Goal: Task Accomplishment & Management: Manage account settings

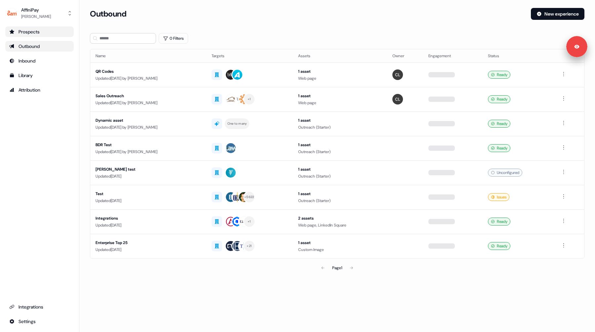
click at [33, 33] on div "Prospects" at bounding box center [39, 31] width 60 height 7
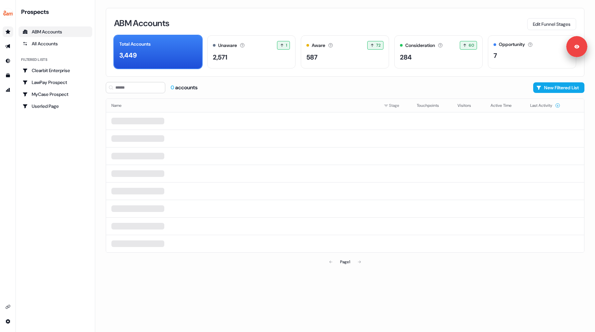
click at [298, 24] on div "ABM Accounts Edit Funnel Stages" at bounding box center [345, 23] width 462 height 14
click at [465, 22] on div "ABM Accounts Edit Funnel Stages" at bounding box center [345, 23] width 462 height 14
click at [34, 41] on div "All Accounts" at bounding box center [55, 43] width 66 height 7
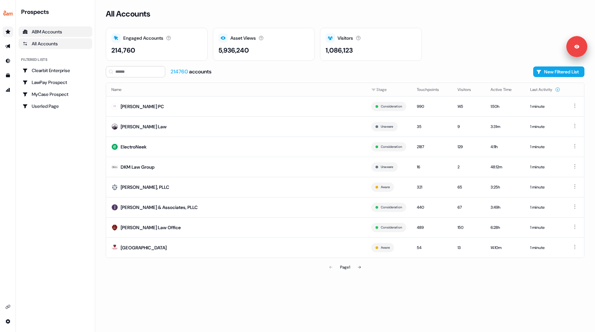
click at [42, 31] on div "ABM Accounts" at bounding box center [55, 31] width 66 height 7
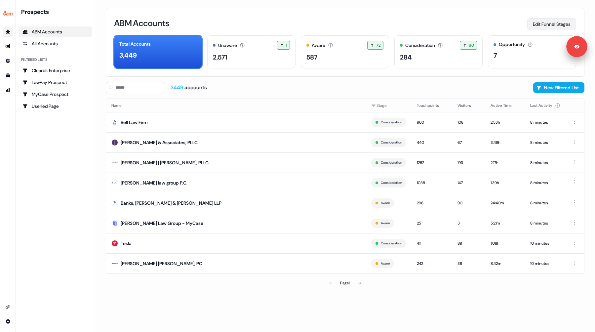
click at [545, 25] on button "Edit Funnel Stages" at bounding box center [551, 24] width 49 height 12
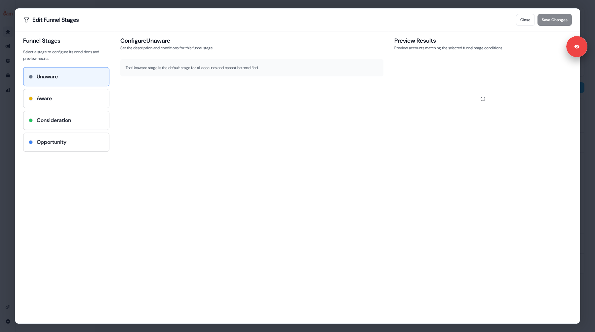
click at [65, 98] on div "Aware" at bounding box center [66, 99] width 75 height 8
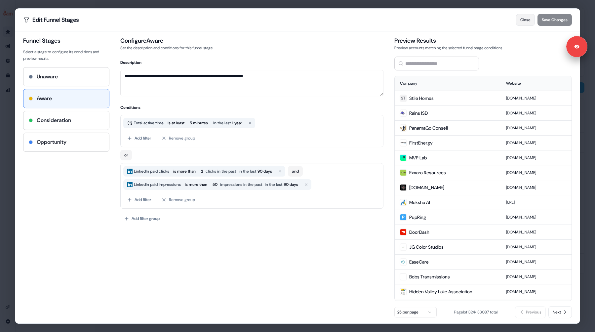
click at [528, 20] on button "Close" at bounding box center [525, 20] width 19 height 12
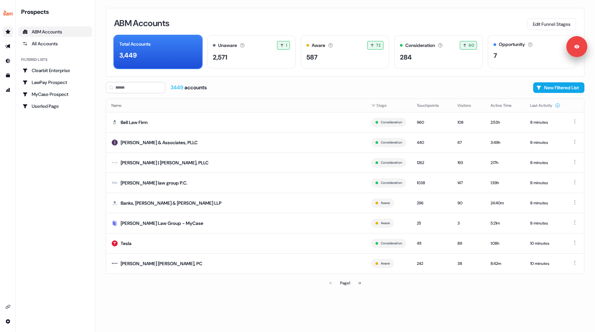
click at [517, 23] on div "ABM Accounts Edit Funnel Stages" at bounding box center [345, 23] width 462 height 14
click at [542, 25] on button "Edit Funnel Stages" at bounding box center [551, 24] width 49 height 12
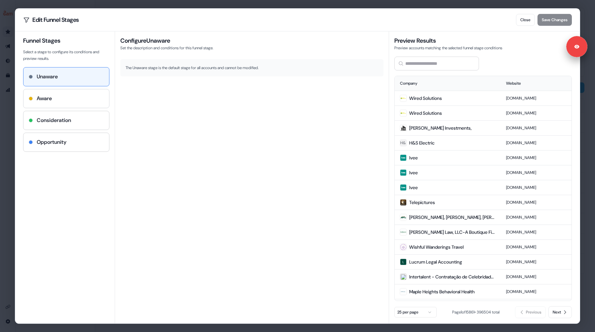
click at [61, 101] on div "Aware" at bounding box center [66, 99] width 75 height 8
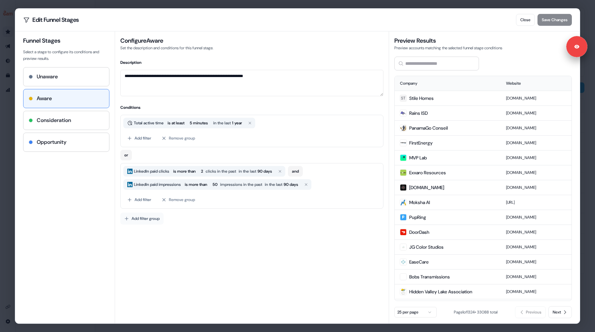
click at [138, 221] on button "Add filter group" at bounding box center [141, 219] width 43 height 12
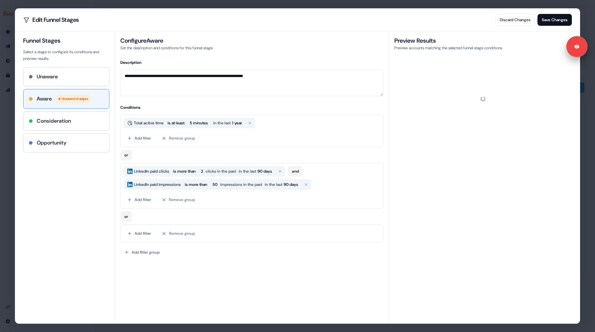
drag, startPoint x: 180, startPoint y: 234, endPoint x: 157, endPoint y: 222, distance: 25.6
click at [157, 222] on div "Total active time is at least 5 minutes in the last 1 year Add filter Remove gr…" at bounding box center [251, 179] width 263 height 128
click at [145, 231] on button "Add filter" at bounding box center [139, 233] width 32 height 12
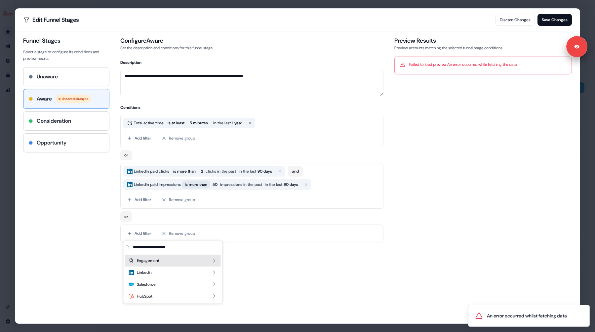
click at [200, 184] on span "is more than" at bounding box center [196, 184] width 22 height 7
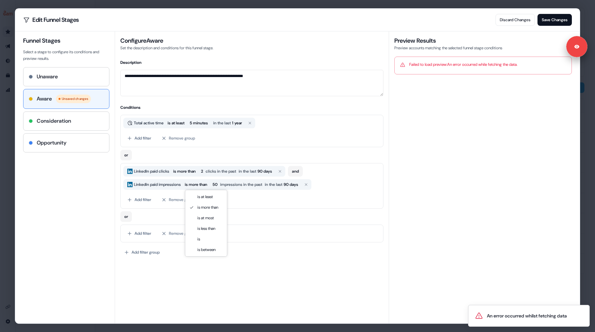
click at [178, 273] on div "**********" at bounding box center [252, 177] width 274 height 292
click at [140, 234] on button "Add filter" at bounding box center [139, 233] width 32 height 12
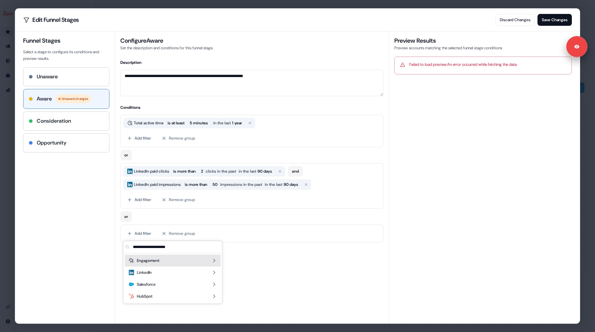
click at [149, 261] on span "Engagement" at bounding box center [148, 260] width 22 height 7
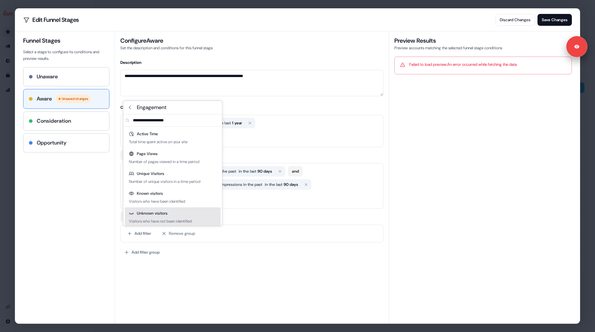
click at [147, 267] on body "For the best experience switch devices to a bigger screen. Go to [DOMAIN_NAME] …" at bounding box center [297, 166] width 595 height 332
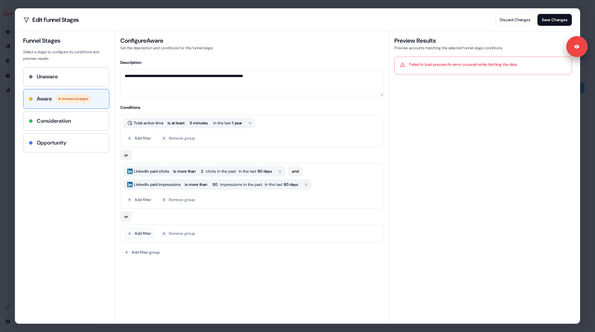
click at [139, 233] on button "Add filter" at bounding box center [139, 233] width 32 height 12
click at [209, 285] on div "Salesforce" at bounding box center [173, 284] width 96 height 12
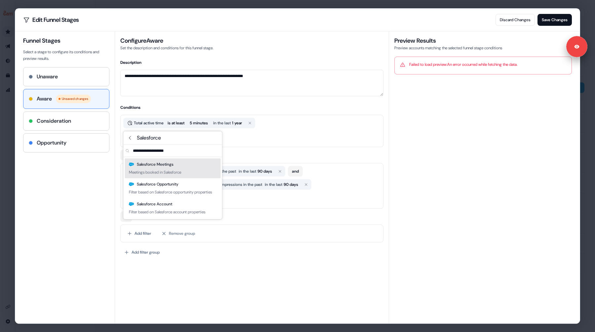
click at [163, 171] on div "Meetings booked in Salesforce" at bounding box center [155, 172] width 52 height 7
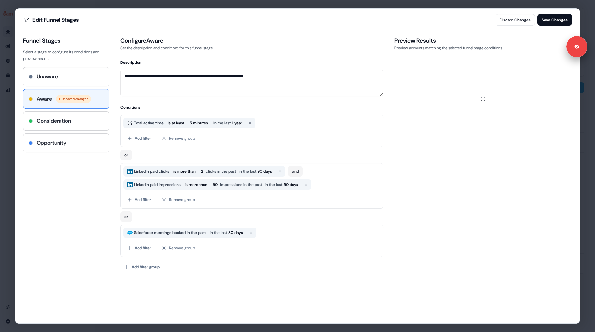
click at [198, 232] on span "Salesforce meetings booked in the past" at bounding box center [170, 232] width 74 height 7
click at [228, 232] on span "in the last" at bounding box center [219, 232] width 19 height 7
click at [284, 239] on div "Salesforce meetings booked in the past in the last 30 days Add filter Remove gr…" at bounding box center [251, 240] width 263 height 32
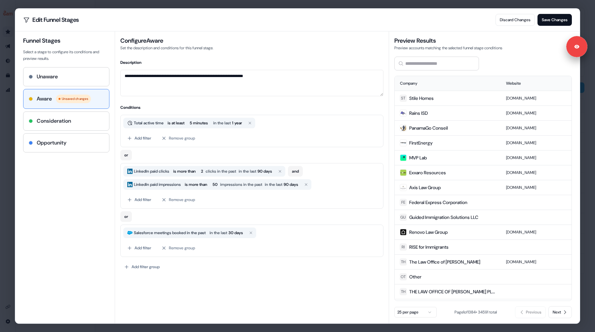
click at [589, 27] on body "For the best experience switch devices to a bigger screen. Go to [DOMAIN_NAME] …" at bounding box center [297, 166] width 595 height 332
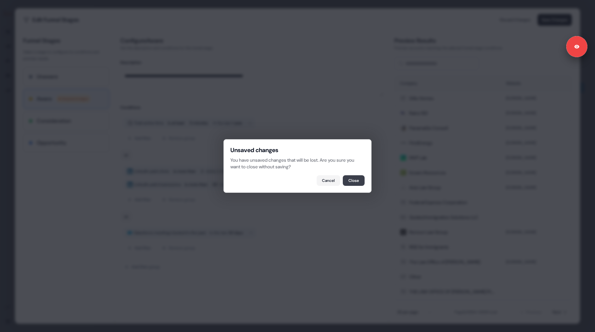
click at [350, 181] on button "Close" at bounding box center [354, 180] width 22 height 11
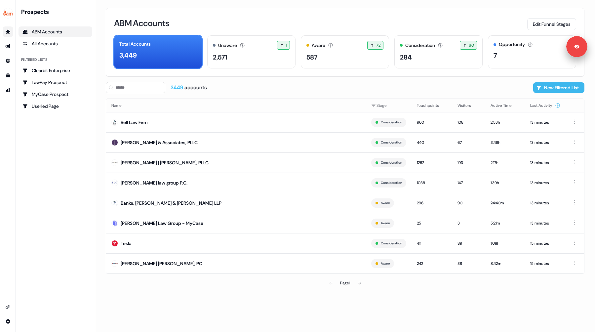
click at [552, 88] on button "New Filtered List" at bounding box center [558, 87] width 51 height 11
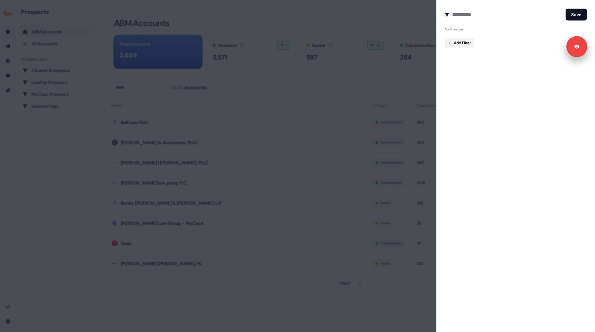
click at [458, 42] on body "For the best experience switch devices to a bigger screen. Go to [DOMAIN_NAME] …" at bounding box center [297, 166] width 595 height 332
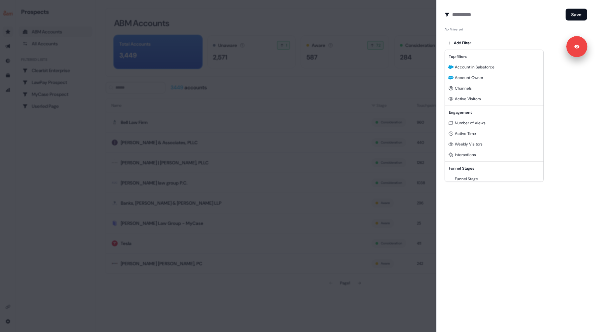
scroll to position [60, 0]
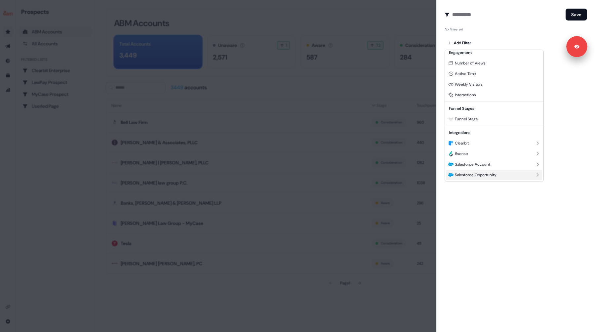
click at [476, 175] on span "Salesforce Opportunity" at bounding box center [476, 174] width 42 height 5
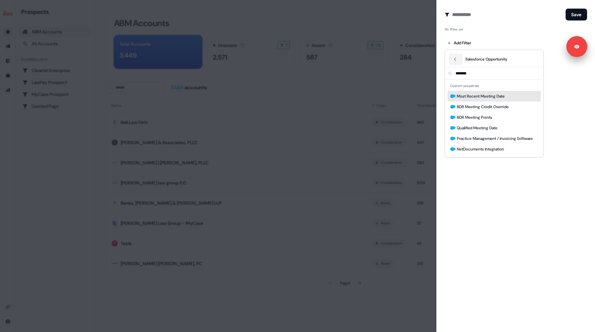
type input "*******"
click at [471, 97] on span "Most Recent Meeting Date" at bounding box center [481, 96] width 48 height 7
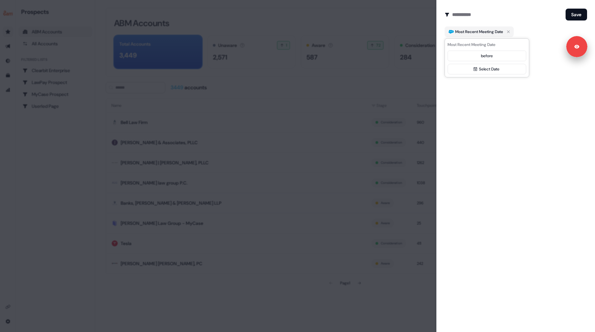
click at [430, 17] on div at bounding box center [297, 166] width 595 height 332
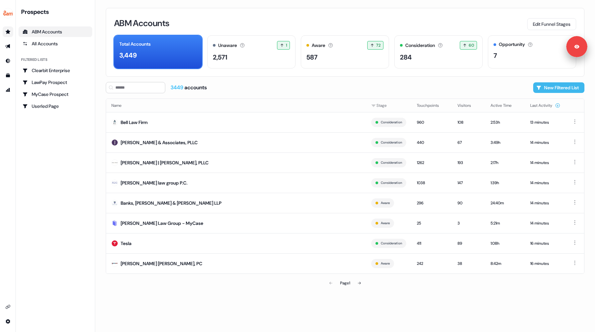
click at [551, 88] on button "New Filtered List" at bounding box center [558, 87] width 51 height 11
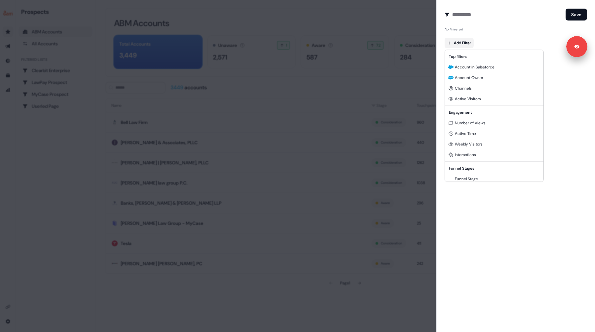
click at [456, 44] on body "For the best experience switch devices to a bigger screen. Go to [DOMAIN_NAME] …" at bounding box center [297, 166] width 595 height 332
click at [491, 227] on div at bounding box center [297, 166] width 595 height 332
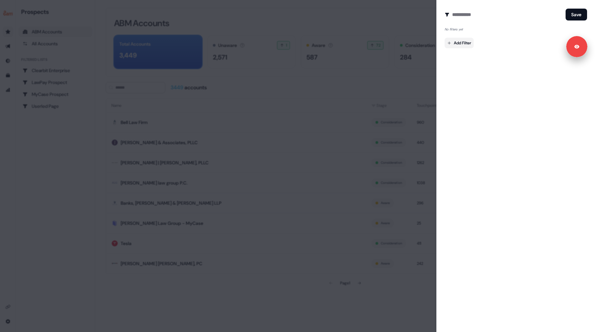
click at [459, 43] on body "For the best experience switch devices to a bigger screen. Go to [DOMAIN_NAME] …" at bounding box center [297, 166] width 595 height 332
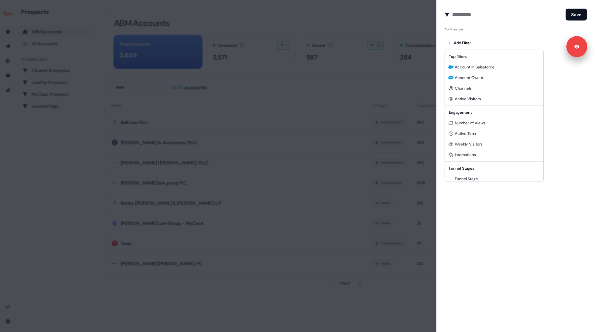
click at [467, 236] on div at bounding box center [297, 166] width 595 height 332
click at [460, 43] on body "For the best experience switch devices to a bigger screen. Go to [DOMAIN_NAME] …" at bounding box center [297, 166] width 595 height 332
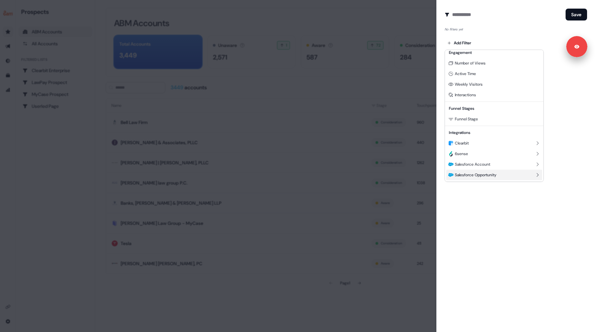
click at [466, 177] on span "Salesforce Opportunity" at bounding box center [476, 174] width 42 height 5
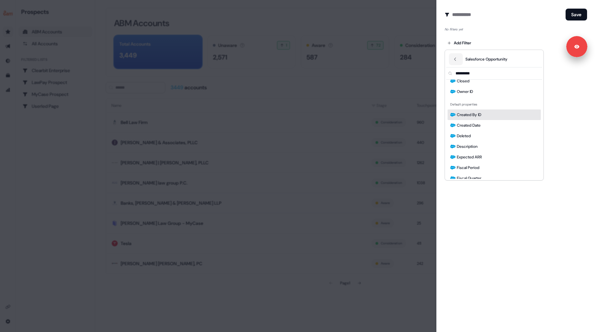
scroll to position [0, 0]
click at [556, 124] on div at bounding box center [297, 166] width 595 height 332
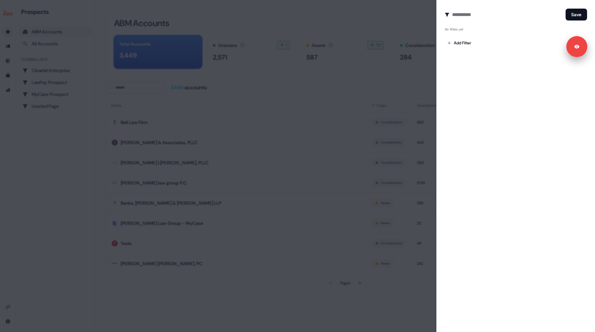
click at [395, 18] on div at bounding box center [297, 166] width 595 height 332
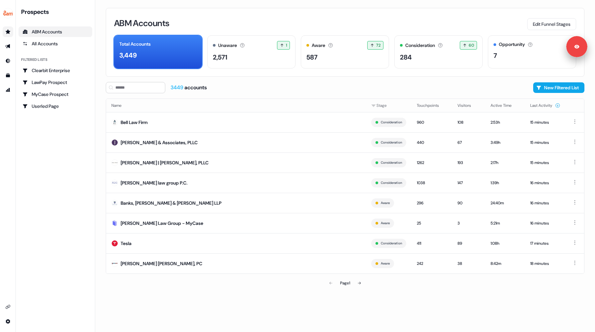
click at [52, 36] on link "ABM Accounts" at bounding box center [56, 31] width 74 height 11
click at [53, 40] on div "All Accounts" at bounding box center [55, 43] width 66 height 7
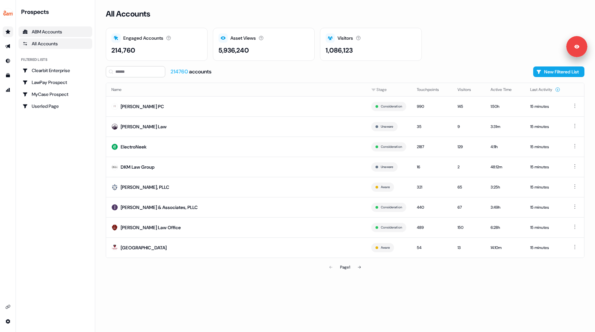
click at [46, 34] on div "ABM Accounts" at bounding box center [55, 31] width 66 height 7
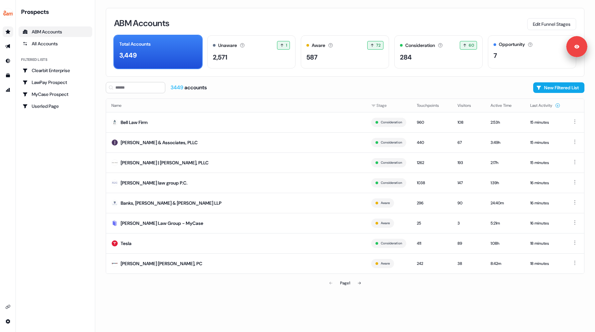
click at [305, 87] on div "3449 accounts New Filtered List" at bounding box center [345, 87] width 479 height 11
click at [548, 88] on button "New Filtered List" at bounding box center [558, 87] width 51 height 11
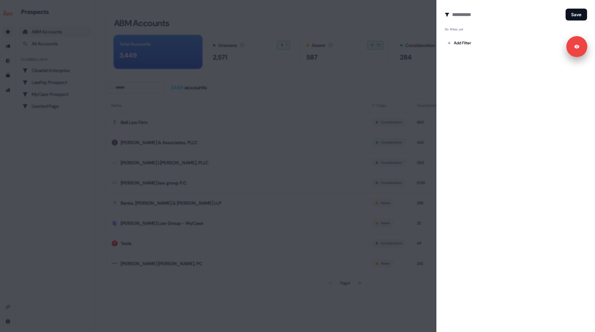
click at [92, 219] on div at bounding box center [297, 166] width 595 height 332
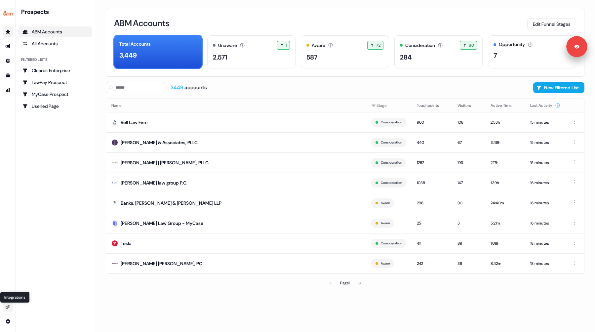
click at [8, 307] on icon "Go to integrations" at bounding box center [7, 306] width 5 height 5
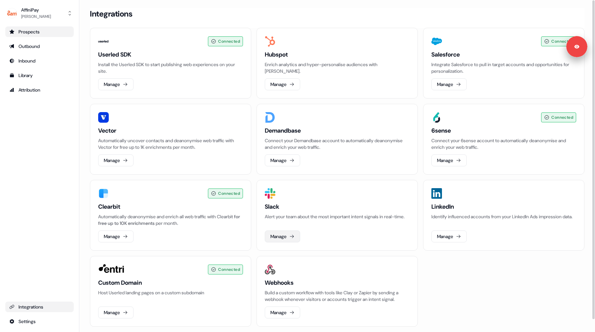
click at [284, 236] on button "Manage" at bounding box center [282, 236] width 35 height 12
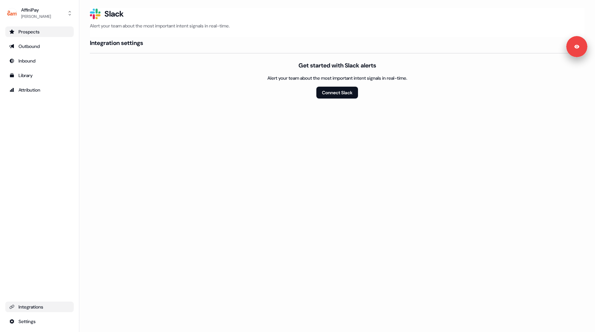
click at [38, 307] on div "Integrations" at bounding box center [39, 306] width 60 height 7
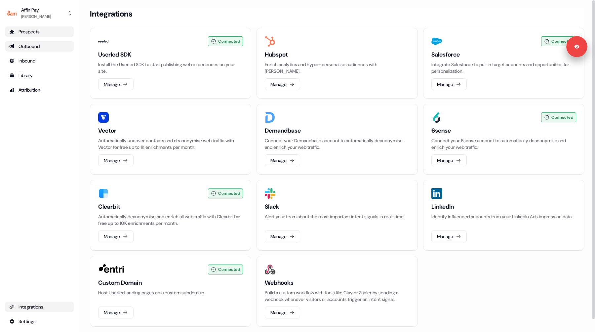
click at [36, 49] on div "Outbound" at bounding box center [39, 46] width 60 height 7
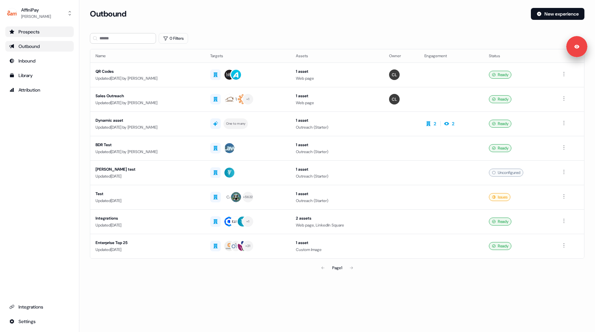
click at [59, 30] on div "Prospects" at bounding box center [39, 31] width 60 height 7
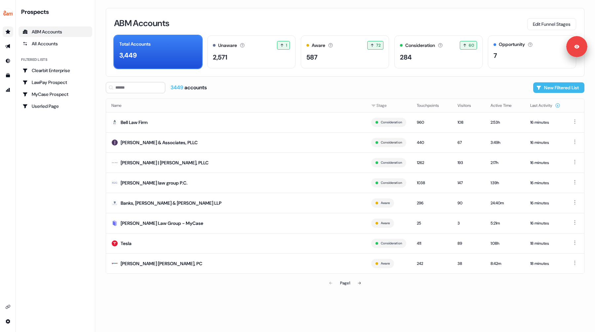
click at [547, 91] on button "New Filtered List" at bounding box center [558, 87] width 51 height 11
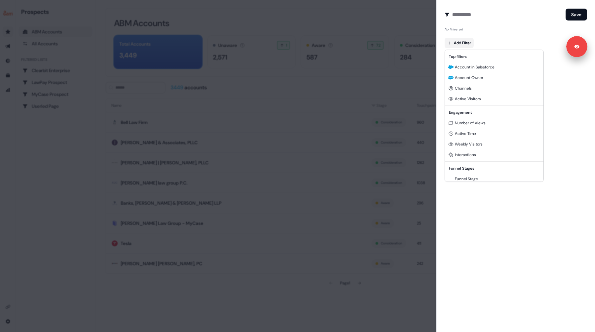
click at [450, 42] on body "For the best experience switch devices to a bigger screen. Go to [DOMAIN_NAME] …" at bounding box center [297, 166] width 595 height 332
click at [457, 101] on div "Active Visitors" at bounding box center [494, 99] width 96 height 11
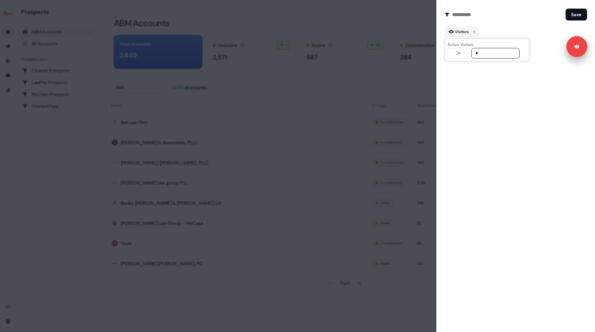
type input "*"
click at [478, 73] on div "Create Audience Filter Create a new audience by setting a name and configuring …" at bounding box center [515, 166] width 159 height 332
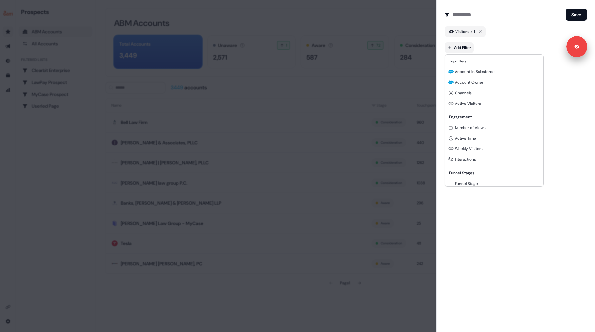
click at [461, 47] on body "For the best experience switch devices to a bigger screen. Go to [DOMAIN_NAME] …" at bounding box center [297, 166] width 595 height 332
click at [464, 139] on span "Active Time" at bounding box center [465, 138] width 21 height 5
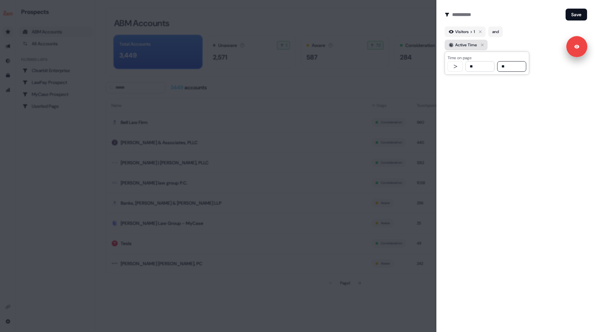
click at [483, 47] on icon "button" at bounding box center [482, 45] width 8 height 8
click at [465, 47] on body "For the best experience switch devices to a bigger screen. Go to [DOMAIN_NAME] …" at bounding box center [297, 166] width 595 height 332
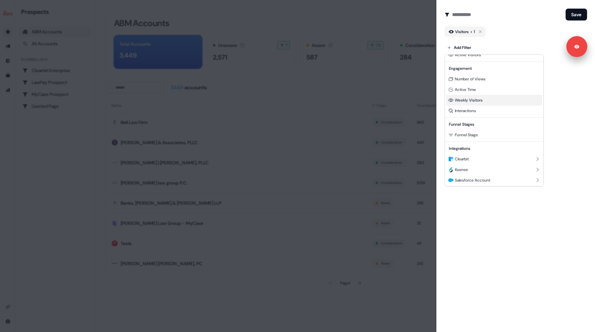
scroll to position [60, 0]
click at [474, 180] on span "Salesforce Opportunity" at bounding box center [476, 179] width 42 height 5
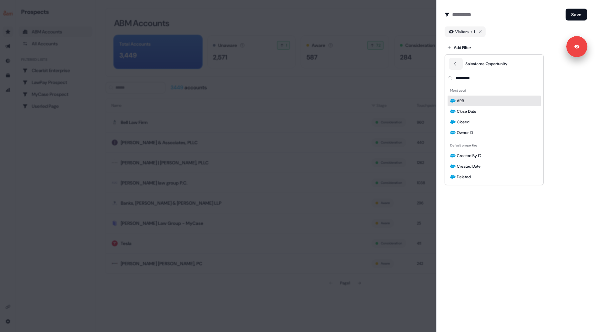
click at [471, 79] on input "text" at bounding box center [498, 78] width 88 height 12
click at [470, 223] on div at bounding box center [297, 166] width 595 height 332
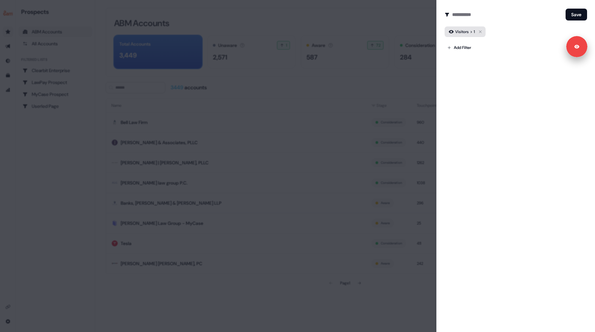
click at [483, 33] on icon "button" at bounding box center [480, 32] width 8 height 8
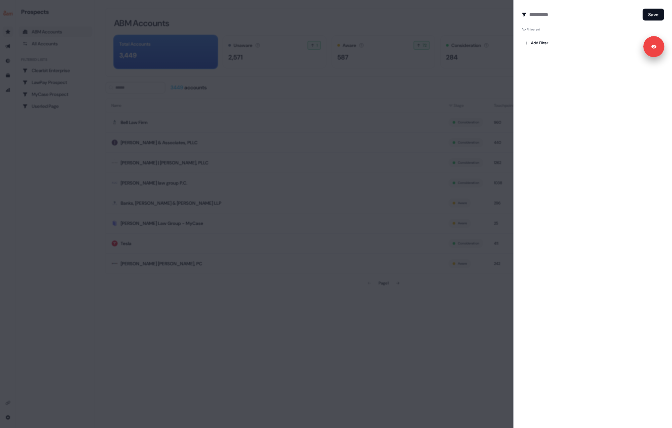
click at [443, 15] on div at bounding box center [336, 214] width 672 height 428
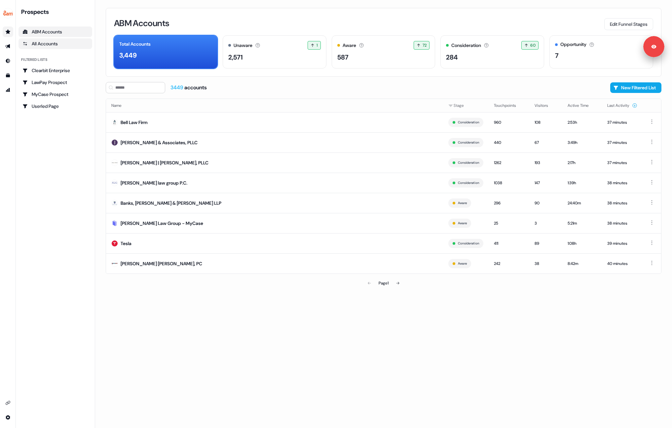
click at [52, 42] on div "All Accounts" at bounding box center [55, 43] width 66 height 7
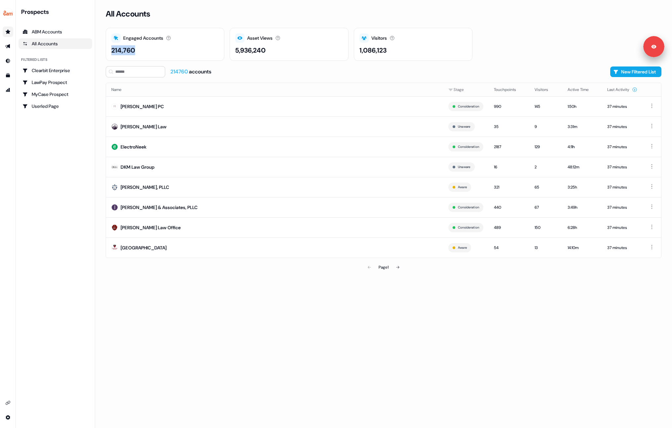
drag, startPoint x: 111, startPoint y: 52, endPoint x: 155, endPoint y: 50, distance: 44.3
click at [155, 50] on div "Engaged Accounts Accounts that have interacted with an asset. 214,760" at bounding box center [165, 44] width 119 height 33
drag, startPoint x: 111, startPoint y: 53, endPoint x: 139, endPoint y: 53, distance: 27.8
click at [139, 53] on div "214,760" at bounding box center [164, 50] width 107 height 10
click at [37, 33] on div "ABM Accounts" at bounding box center [55, 31] width 66 height 7
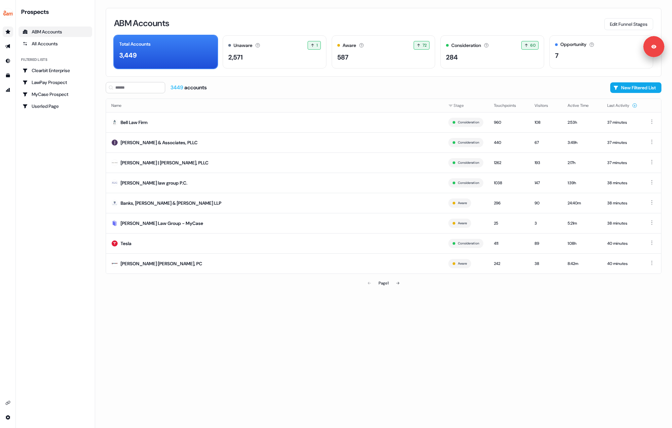
click at [225, 14] on div "ABM Accounts Edit Funnel Stages Total Accounts 3,449 Unaware The default stage …" at bounding box center [384, 42] width 556 height 69
click at [52, 153] on div "Prospects ABM Accounts All Accounts Filtered lists Clearbit Enterprise LawPay P…" at bounding box center [56, 214] width 74 height 412
click at [5, 75] on link "Go to templates" at bounding box center [8, 75] width 11 height 11
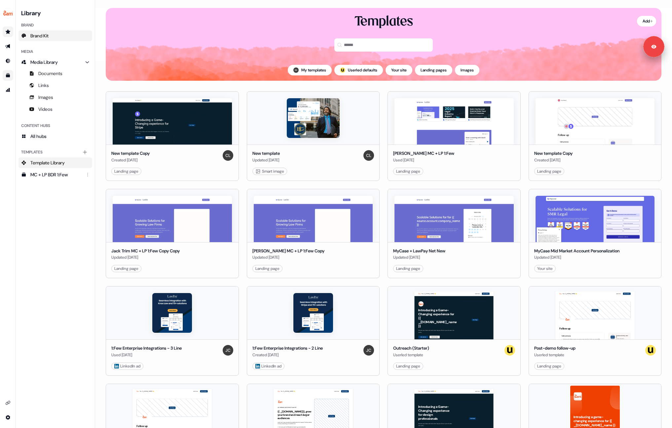
click at [43, 37] on span "Brand Kit" at bounding box center [39, 35] width 18 height 7
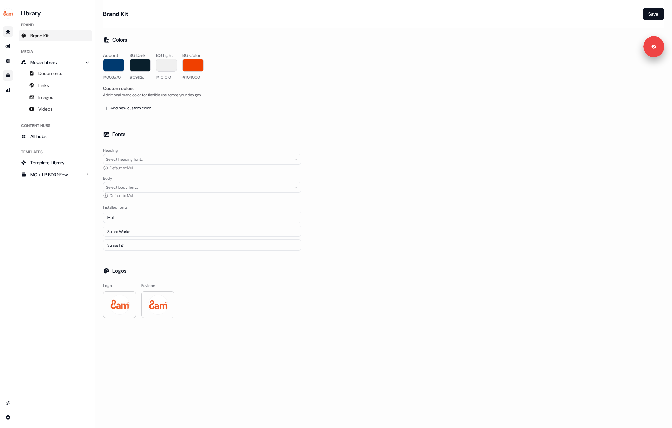
click at [6, 76] on icon "Go to templates" at bounding box center [7, 75] width 5 height 5
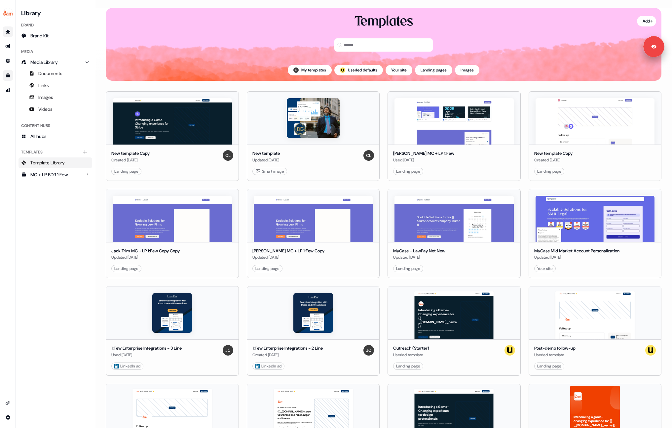
click at [101, 189] on div "New template Copy Created [DATE] Landing page Edit Use New template Updated [DA…" at bounding box center [383, 374] width 577 height 587
click at [381, 171] on div "New template Copy Created [DATE] Landing page Edit Use New template Updated [DA…" at bounding box center [384, 379] width 556 height 576
click at [477, 269] on link "Edit" at bounding box center [480, 268] width 7 height 7
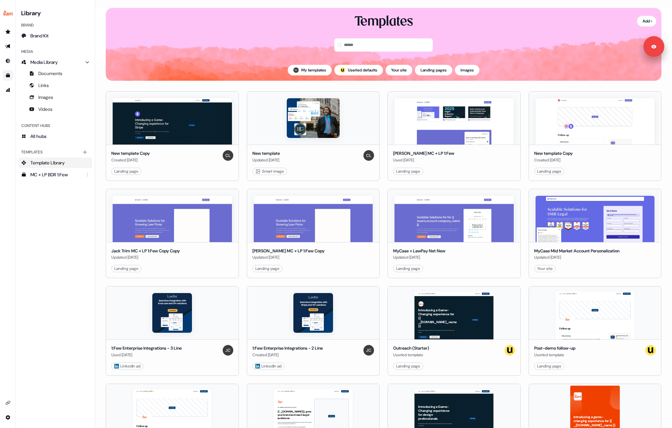
click at [102, 7] on section "Loading... Add Templates My templates ; Userled defaults Your site Landing page…" at bounding box center [383, 214] width 577 height 428
click at [239, 40] on div "Templates" at bounding box center [384, 36] width 556 height 46
click at [255, 45] on div "Templates" at bounding box center [384, 36] width 556 height 46
click at [62, 222] on div "Library Brand Brand Kit Media Media Library Documents Links Images Videos Conte…" at bounding box center [56, 214] width 74 height 412
click at [41, 228] on div "Library Brand Brand Kit Media Media Library Documents Links Images Videos Conte…" at bounding box center [56, 214] width 74 height 412
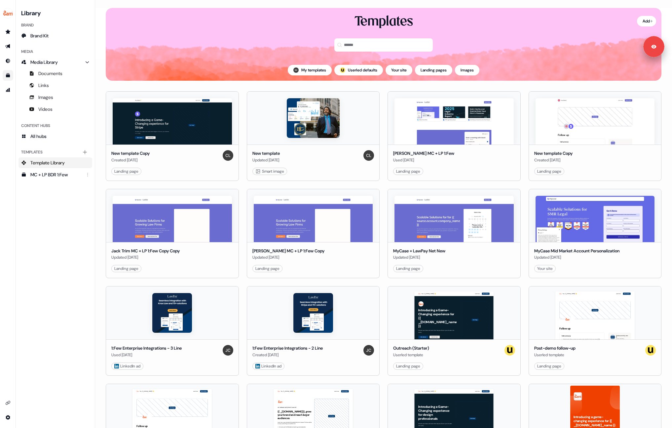
click at [7, 20] on div "side nav menu" at bounding box center [8, 13] width 16 height 16
click at [9, 9] on img "side nav menu" at bounding box center [8, 13] width 11 height 11
click at [21, 52] on div "Logout" at bounding box center [34, 55] width 63 height 12
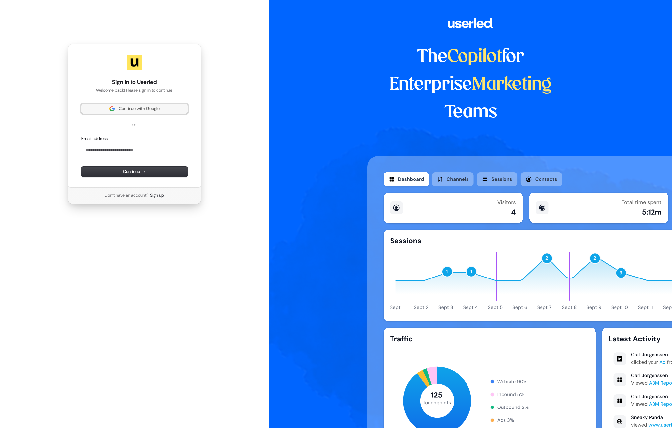
click at [127, 113] on button "Continue with Google" at bounding box center [134, 109] width 106 height 10
